Goal: Task Accomplishment & Management: Use online tool/utility

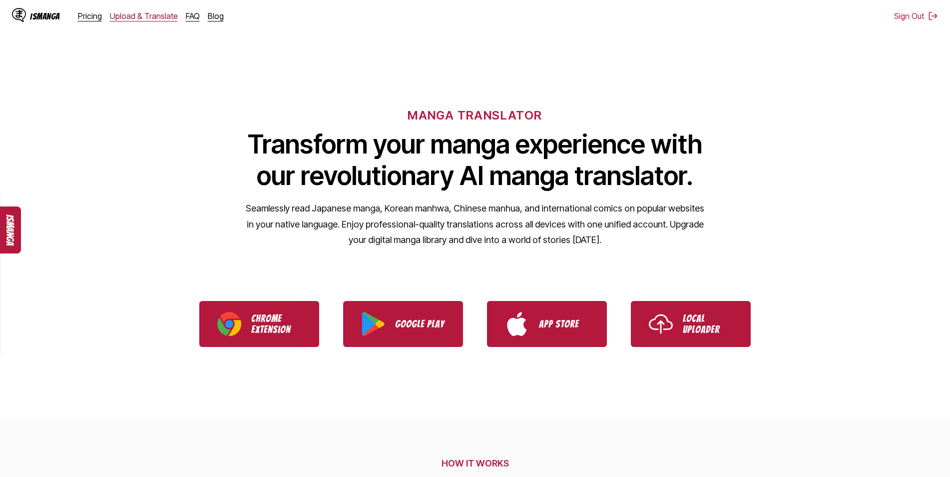
click at [150, 15] on link "Upload & Translate" at bounding box center [144, 16] width 68 height 10
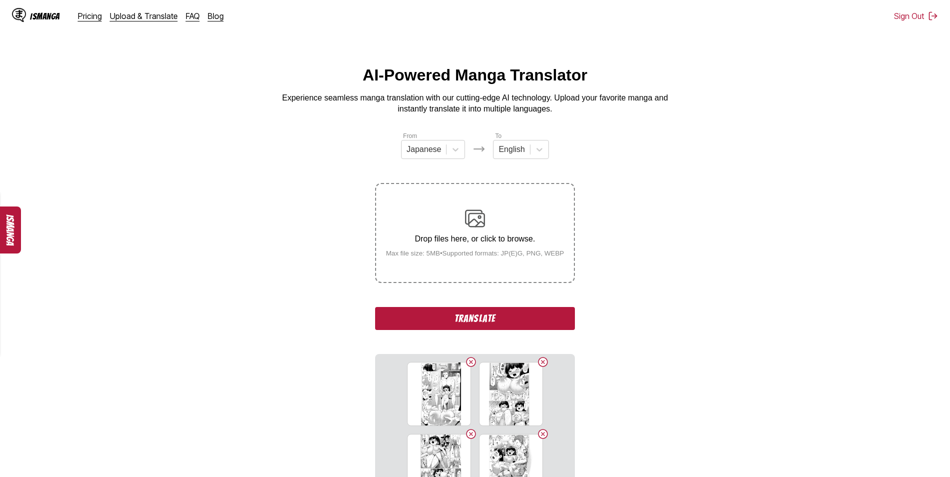
click at [479, 320] on button "Translate" at bounding box center [475, 318] width 200 height 23
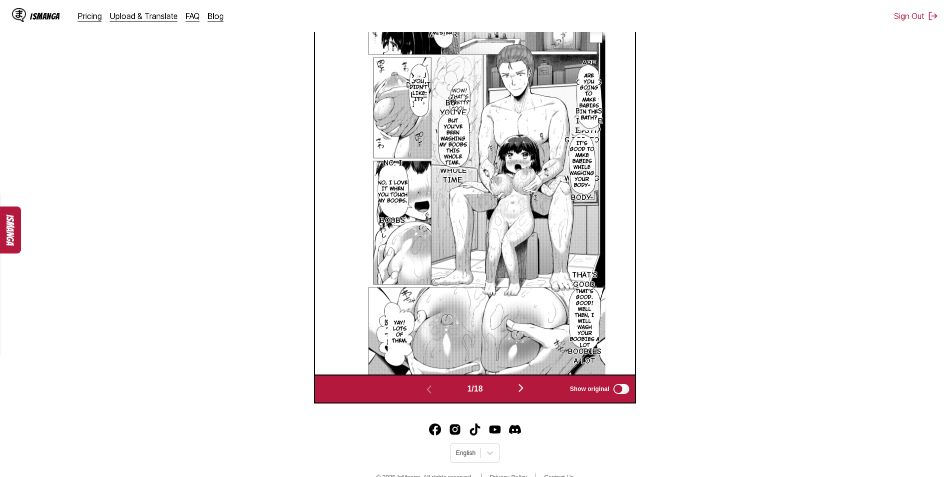
scroll to position [389, 0]
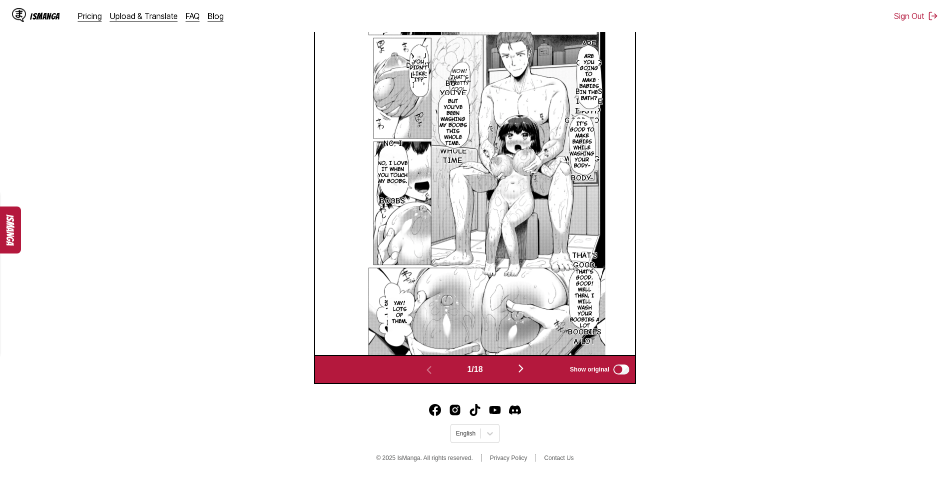
click at [523, 369] on img "button" at bounding box center [521, 368] width 12 height 12
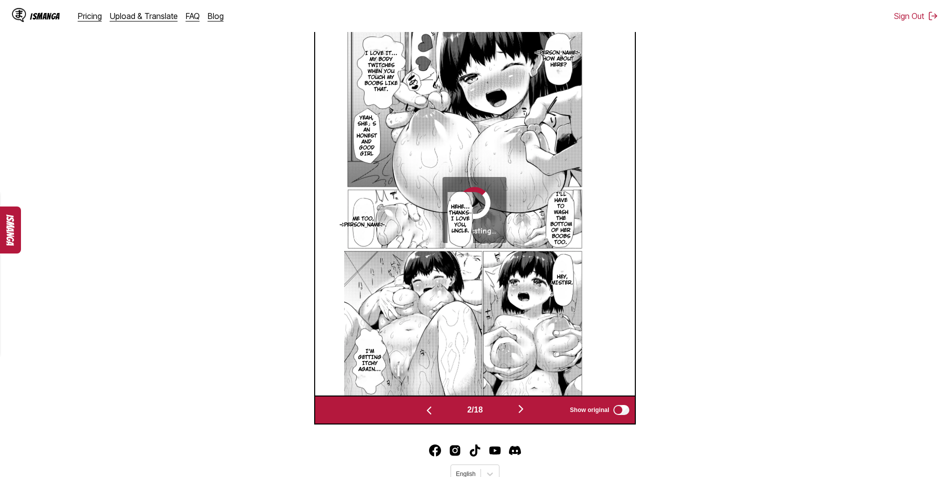
scroll to position [323, 0]
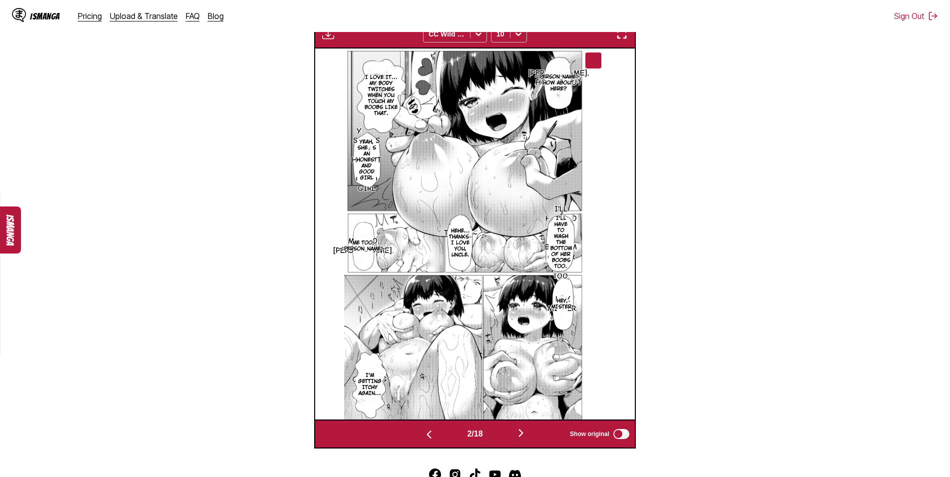
click at [520, 434] on img "button" at bounding box center [521, 433] width 12 height 12
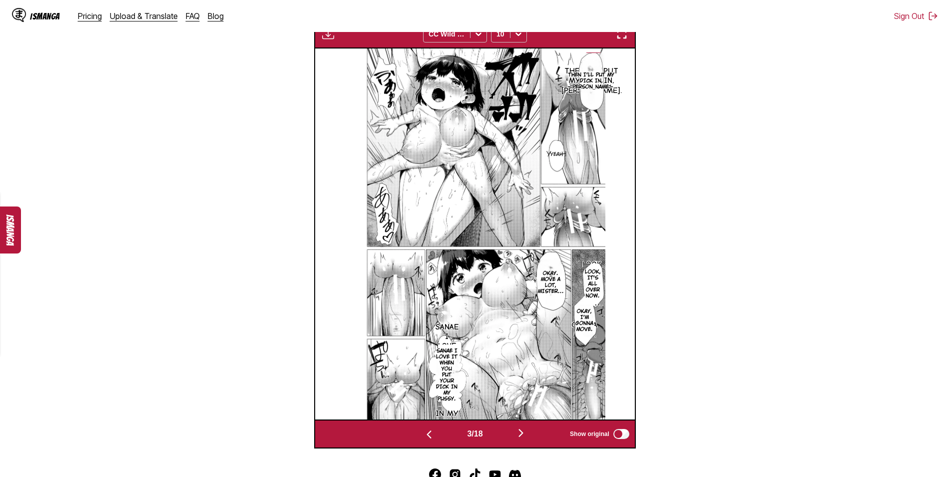
click at [524, 432] on img "button" at bounding box center [521, 433] width 12 height 12
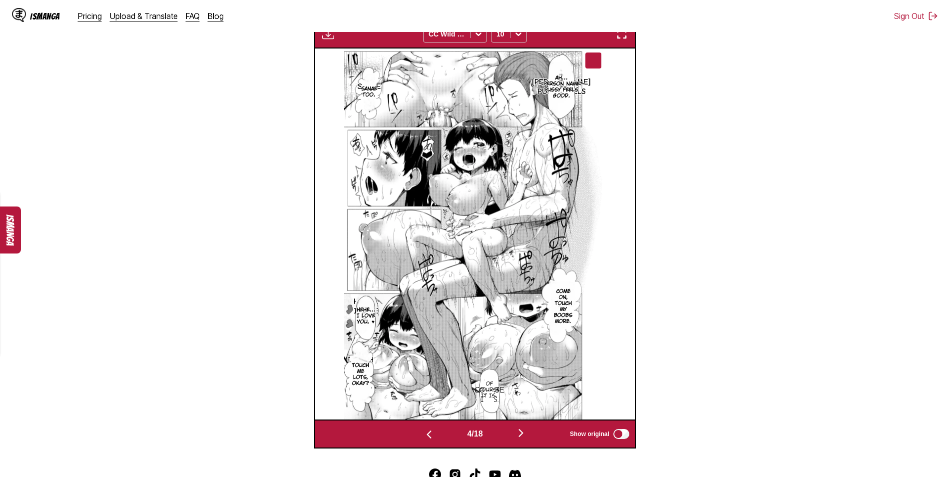
click at [525, 433] on img "button" at bounding box center [521, 433] width 12 height 12
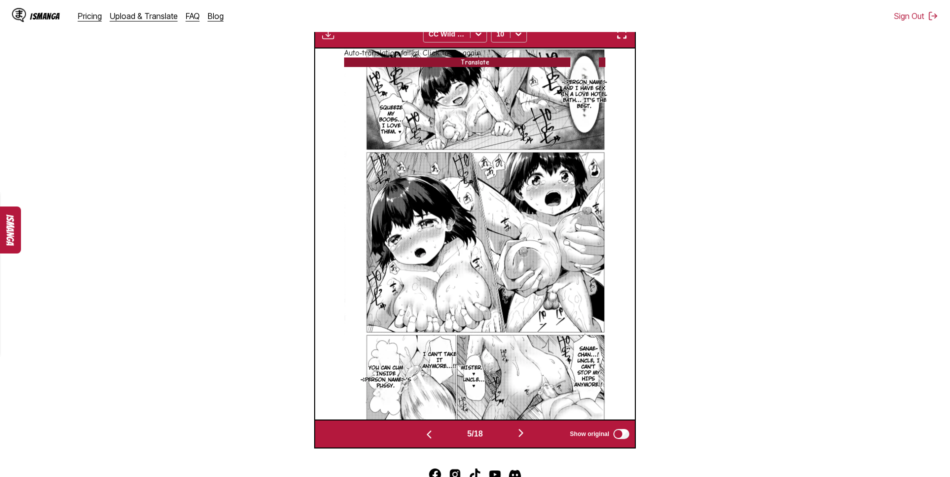
click at [469, 67] on button "Translate" at bounding box center [474, 61] width 261 height 9
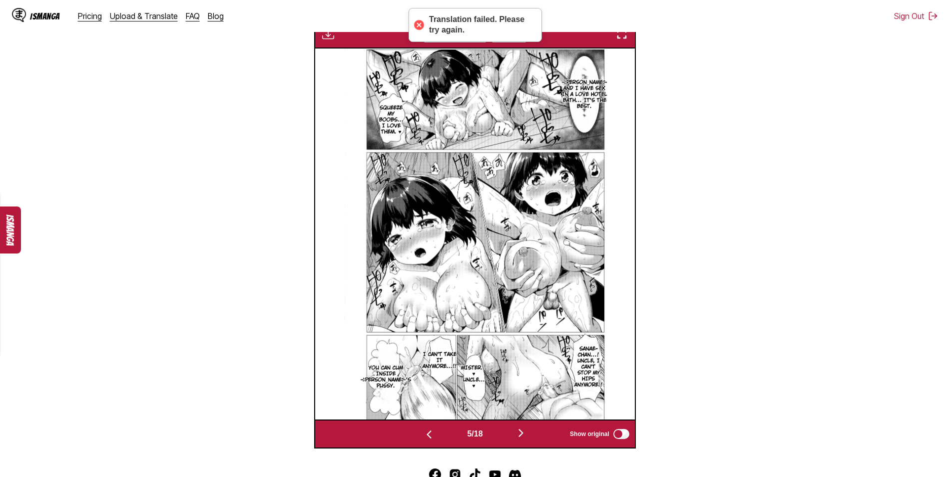
click at [523, 431] on img "button" at bounding box center [521, 433] width 12 height 12
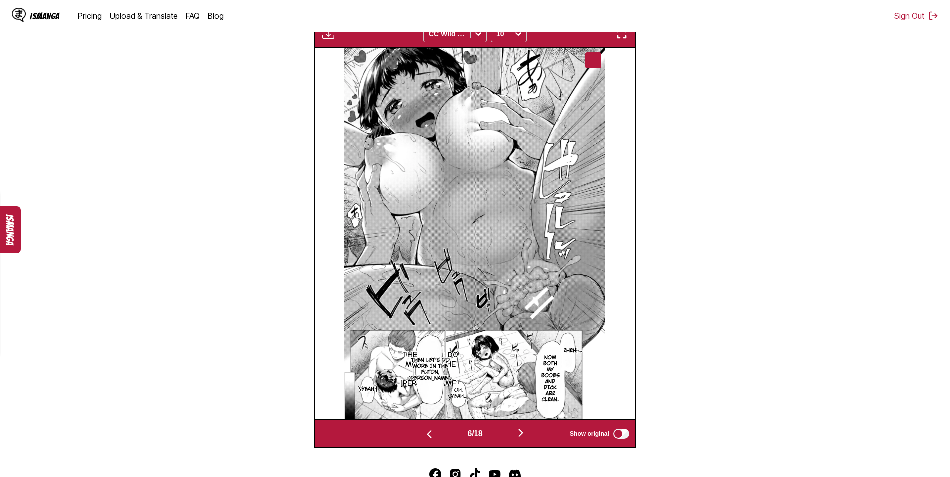
click at [523, 434] on img "button" at bounding box center [521, 433] width 12 height 12
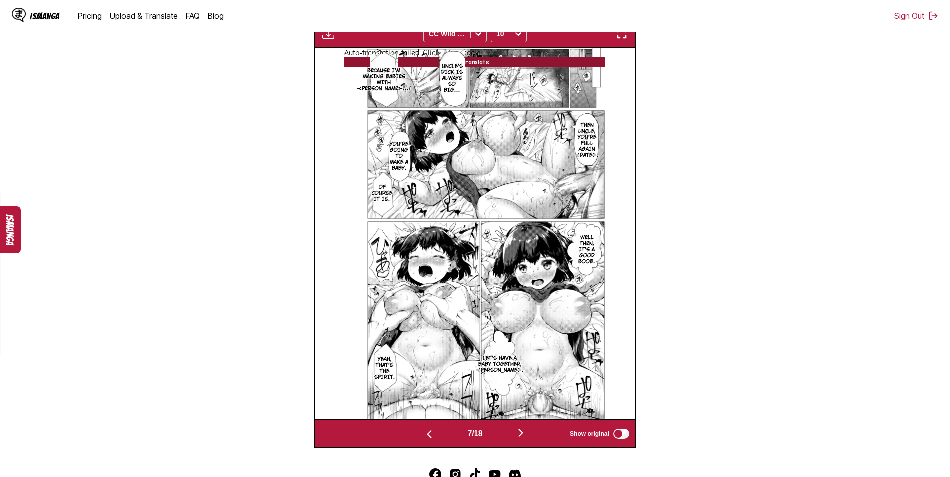
click at [470, 67] on button "Translate" at bounding box center [474, 61] width 261 height 9
click at [526, 431] on img "button" at bounding box center [521, 433] width 12 height 12
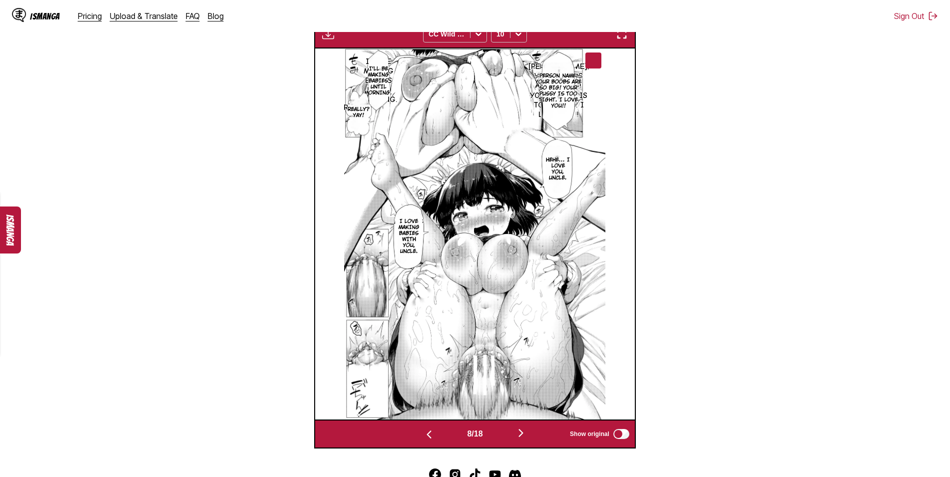
click at [521, 434] on img "button" at bounding box center [521, 433] width 12 height 12
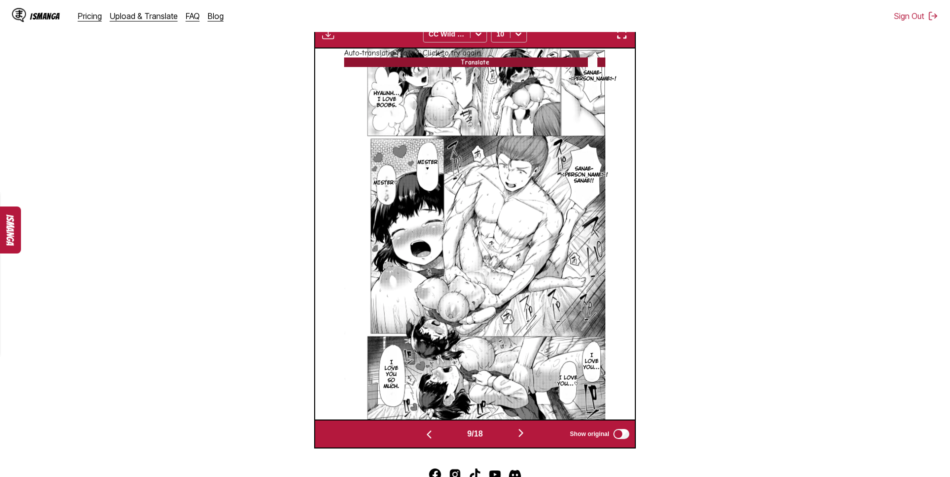
click at [479, 67] on button "Translate" at bounding box center [474, 61] width 261 height 9
click at [525, 433] on img "button" at bounding box center [521, 433] width 12 height 12
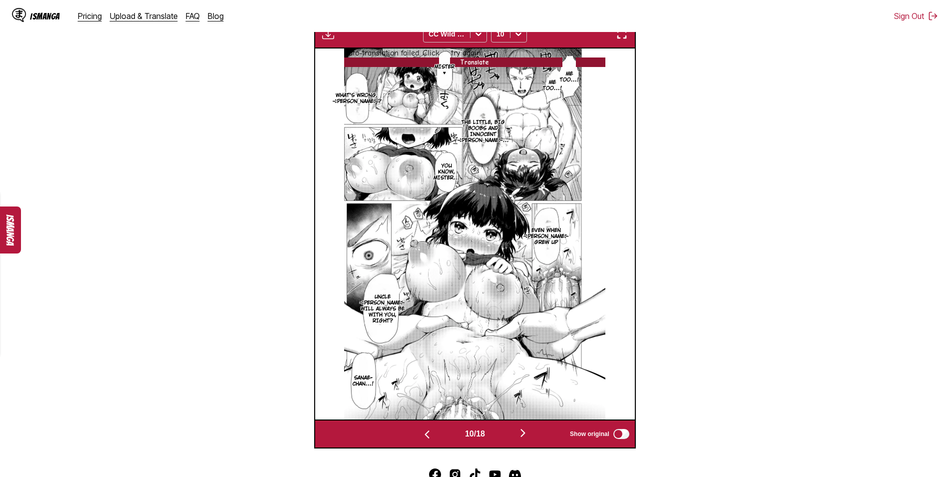
click at [485, 67] on button "Translate" at bounding box center [474, 61] width 261 height 9
click at [524, 433] on img "button" at bounding box center [523, 433] width 12 height 12
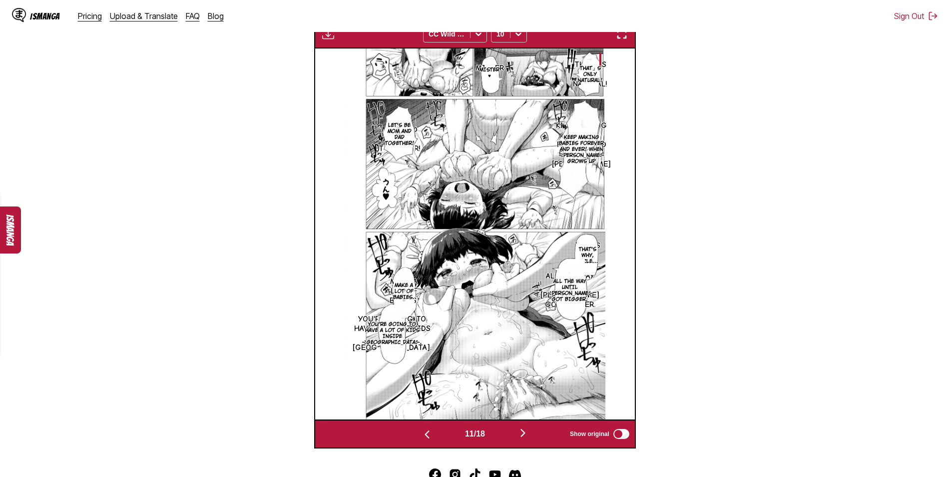
click at [526, 435] on img "button" at bounding box center [523, 433] width 12 height 12
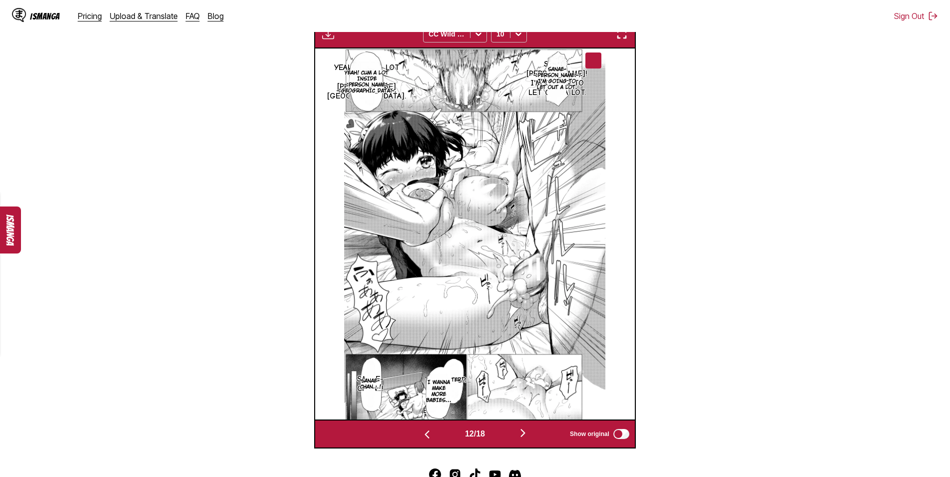
click at [524, 434] on img "button" at bounding box center [523, 433] width 12 height 12
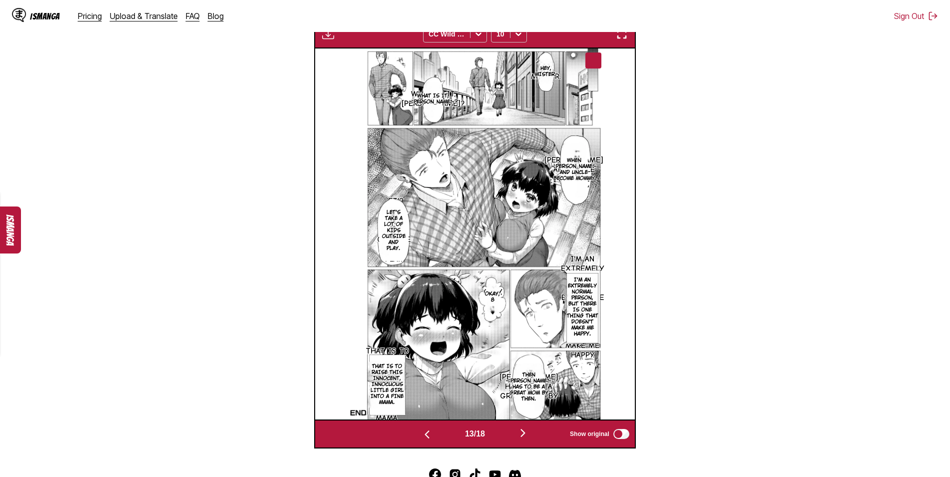
click at [526, 435] on img "button" at bounding box center [523, 433] width 12 height 12
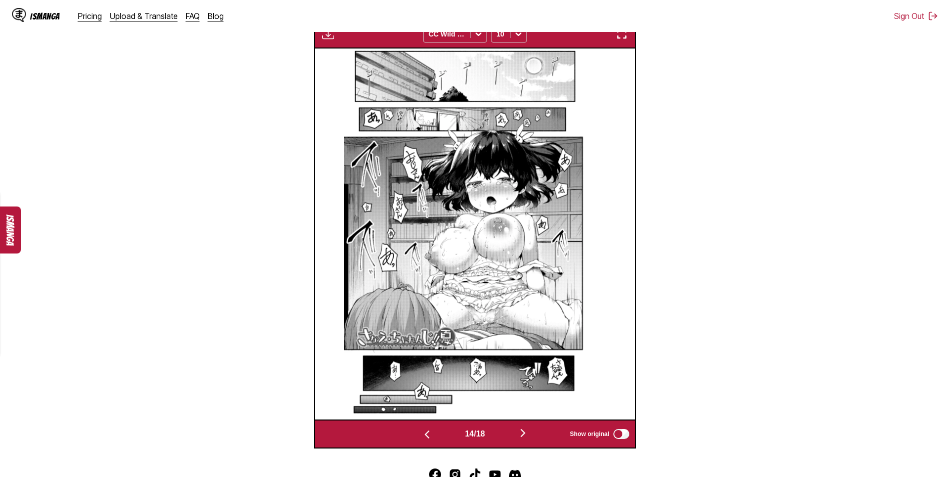
click at [527, 435] on img "button" at bounding box center [523, 433] width 12 height 12
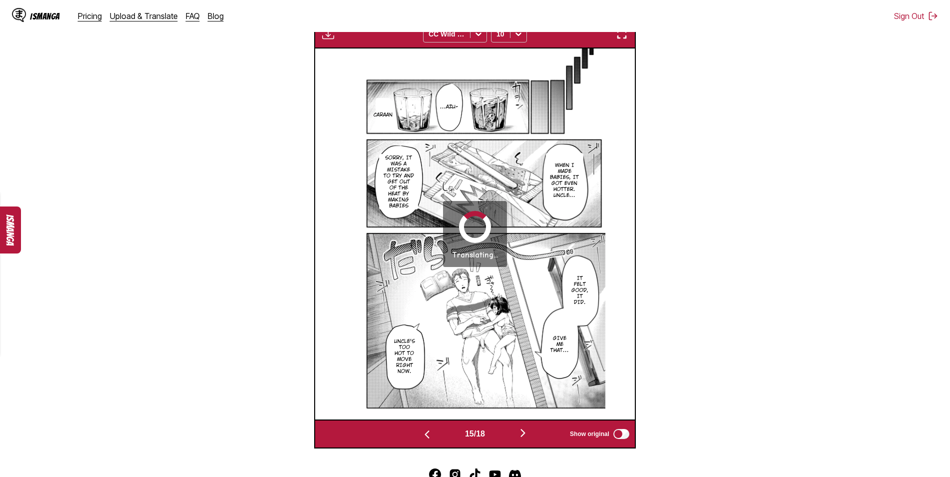
click at [526, 432] on img "button" at bounding box center [523, 433] width 12 height 12
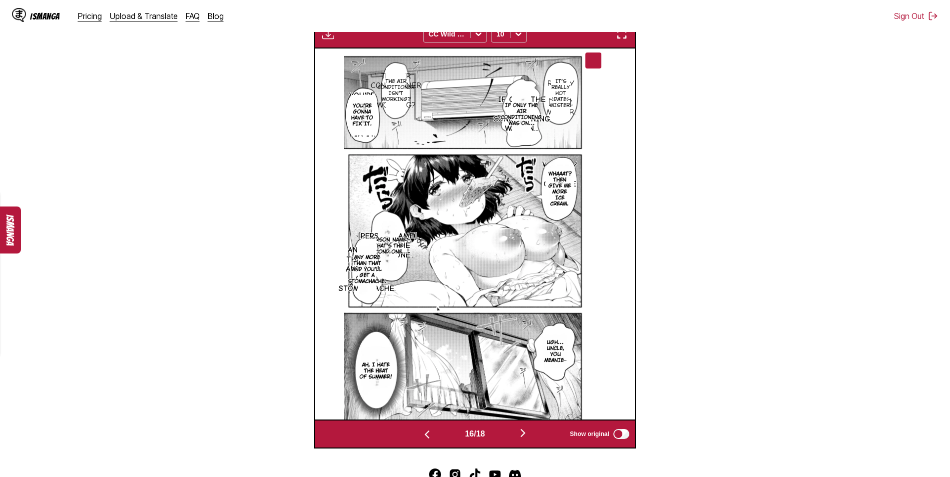
click at [527, 434] on img "button" at bounding box center [523, 433] width 12 height 12
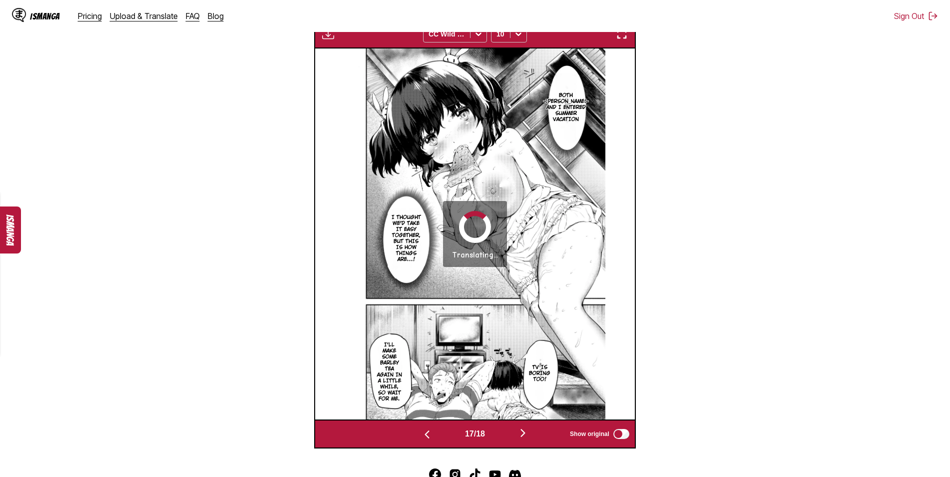
click at [526, 434] on img "button" at bounding box center [523, 433] width 12 height 12
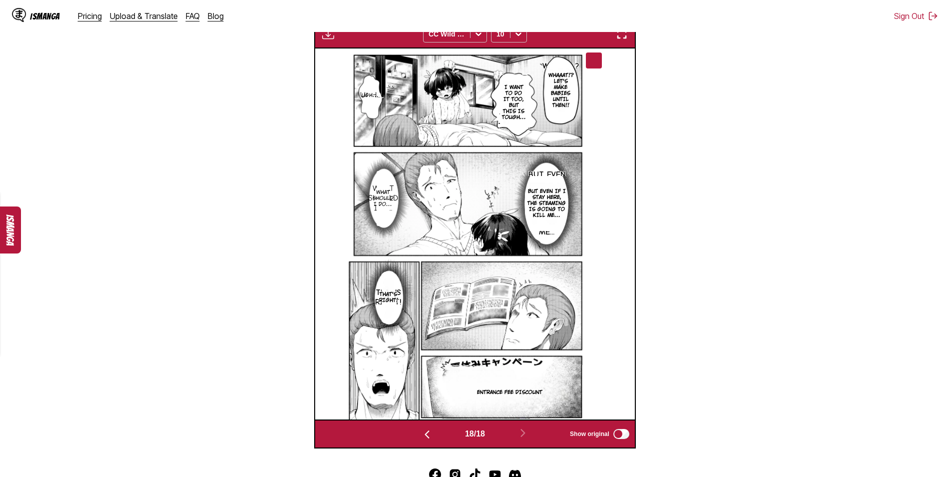
click at [328, 37] on img "button" at bounding box center [328, 34] width 12 height 12
click at [341, 67] on button "Download All" at bounding box center [355, 67] width 64 height 24
